Goal: Transaction & Acquisition: Purchase product/service

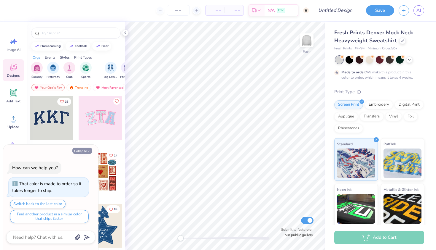
click at [89, 149] on button "Collapse" at bounding box center [82, 151] width 20 height 6
type textarea "x"
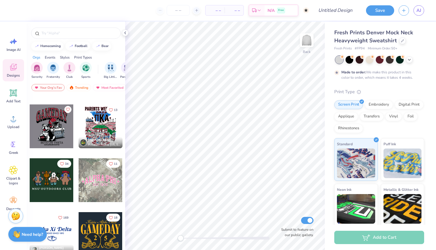
scroll to position [372, 0]
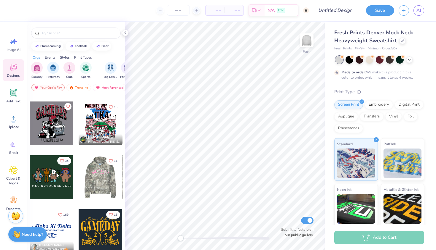
click at [79, 181] on div at bounding box center [57, 178] width 44 height 44
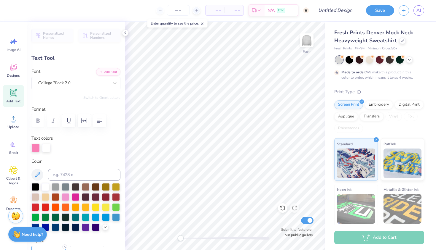
scroll to position [0, 2]
type textarea "KNOXVILLE MOVEMENT CO."
click at [99, 123] on icon "button" at bounding box center [99, 120] width 7 height 7
type textarea "est 2025"
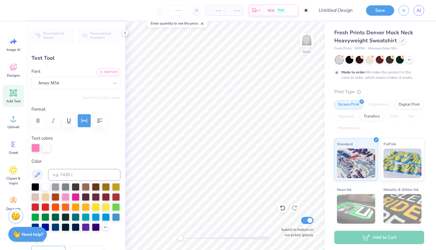
type input "14.01"
type input "6.54"
type input "8.48"
type input "4.93"
type input "0.84"
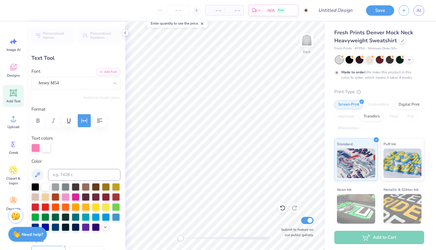
type input "7.64"
type input "14.01"
type input "6.54"
type input "3.00"
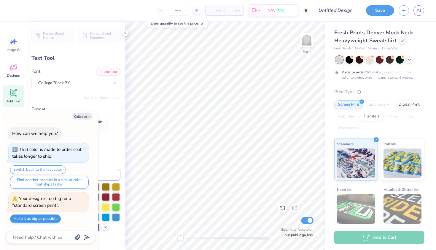
click at [46, 222] on button "Make it as big as possible" at bounding box center [35, 219] width 51 height 9
type textarea "x"
type input "15.00"
type input "7.00"
type input "2.54"
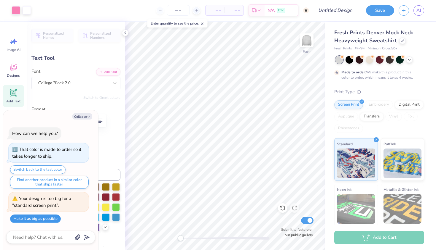
type textarea "x"
type input "3.00"
type textarea "x"
type input "4.93"
type input "0.84"
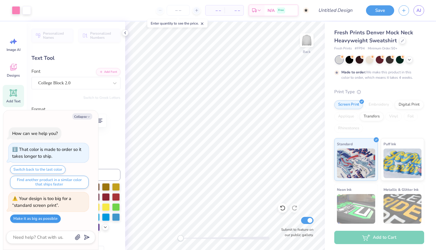
type input "10.00"
type textarea "x"
click at [309, 221] on input "Submit to feature on our public gallery." at bounding box center [307, 220] width 12 height 7
checkbox input "false"
click at [77, 119] on button "Collapse" at bounding box center [82, 117] width 20 height 6
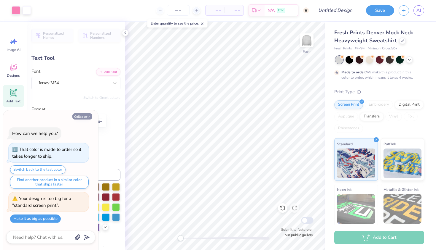
type textarea "x"
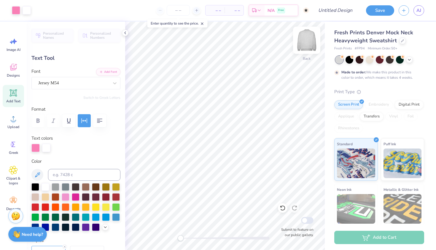
click at [305, 36] on img at bounding box center [307, 40] width 24 height 24
click at [12, 118] on icon at bounding box center [13, 118] width 9 height 9
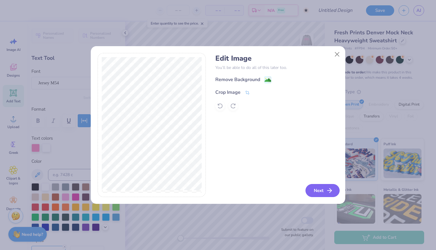
click at [312, 189] on button "Next" at bounding box center [322, 190] width 34 height 13
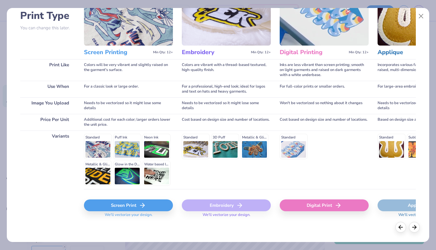
scroll to position [45, 0]
click at [139, 204] on icon at bounding box center [142, 205] width 7 height 7
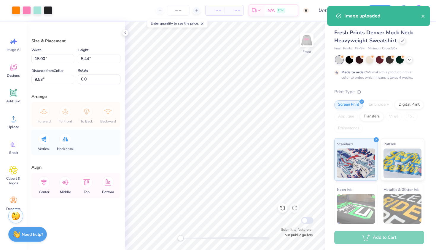
type input "3.15"
type input "1.14"
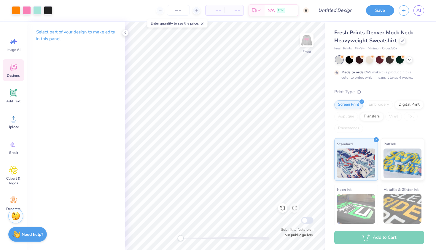
click at [15, 73] on div "Designs" at bounding box center [13, 70] width 21 height 22
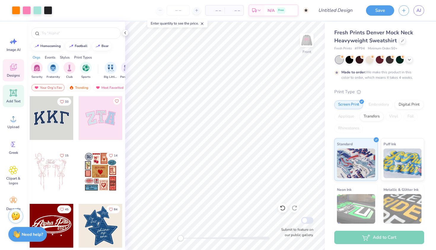
click at [11, 92] on icon at bounding box center [14, 93] width 6 height 6
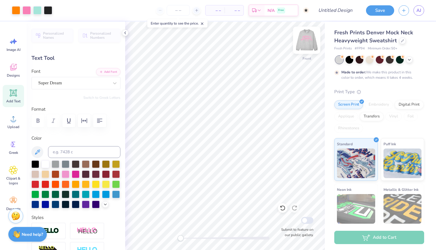
click at [311, 37] on img at bounding box center [307, 40] width 24 height 24
type input "15.00"
type input "7.00"
type input "2.09"
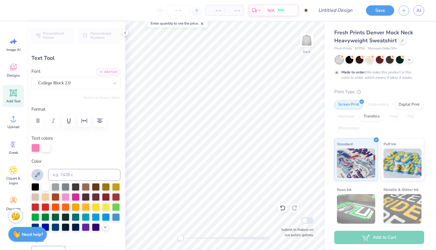
click at [35, 173] on icon at bounding box center [37, 175] width 7 height 7
click at [36, 186] on div at bounding box center [35, 187] width 8 height 8
type input "4.93"
type input "0.84"
type input "8.68"
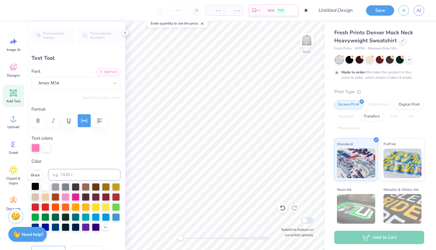
click at [31, 187] on div at bounding box center [35, 187] width 8 height 8
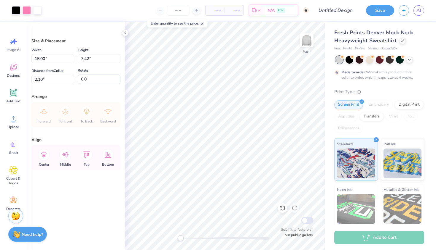
type input "1.93"
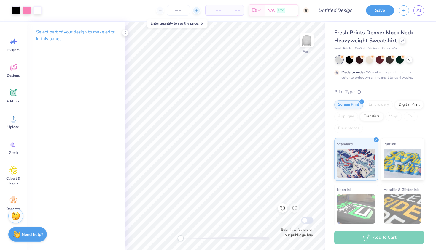
click at [197, 7] on div at bounding box center [196, 11] width 8 height 8
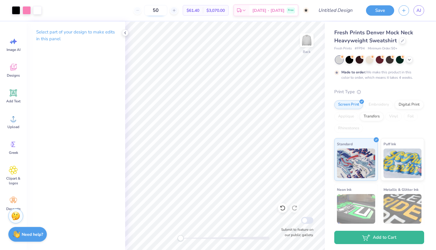
click at [166, 10] on input "50" at bounding box center [155, 10] width 23 height 11
type input "50"
click at [134, 12] on div "50 $61.40 Per Item $3,070.00 Total Est. Delivery [DATE] - [DATE] Free" at bounding box center [177, 10] width 263 height 21
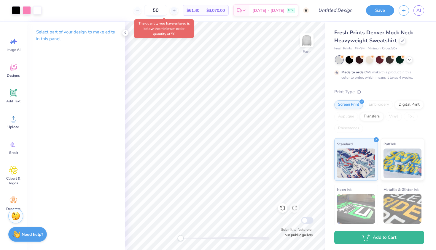
drag, startPoint x: 167, startPoint y: 13, endPoint x: 158, endPoint y: 13, distance: 8.9
click at [158, 13] on input "50" at bounding box center [155, 10] width 23 height 11
click at [204, 20] on div "50 $61.40 Per Item $3,070.00 Total Est. Delivery [DATE] - [DATE] Free" at bounding box center [177, 10] width 263 height 21
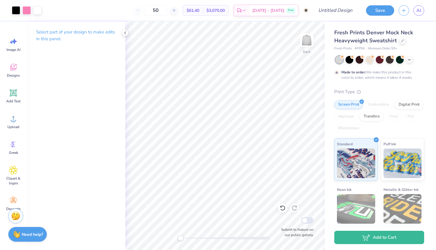
type textarea "x"
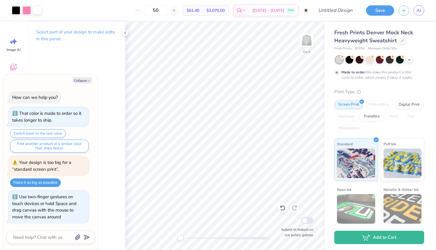
drag, startPoint x: 194, startPoint y: 237, endPoint x: 121, endPoint y: 230, distance: 73.0
click at [121, 230] on div "Art colors 50 $61.40 Per Item $3,070.00 Total Est. Delivery [DATE] - [DATE] Fre…" at bounding box center [218, 125] width 436 height 250
